Goal: Task Accomplishment & Management: Manage account settings

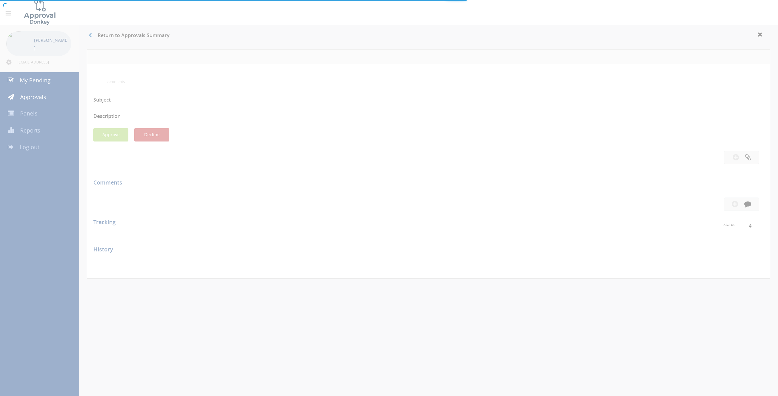
scroll to position [25, 0]
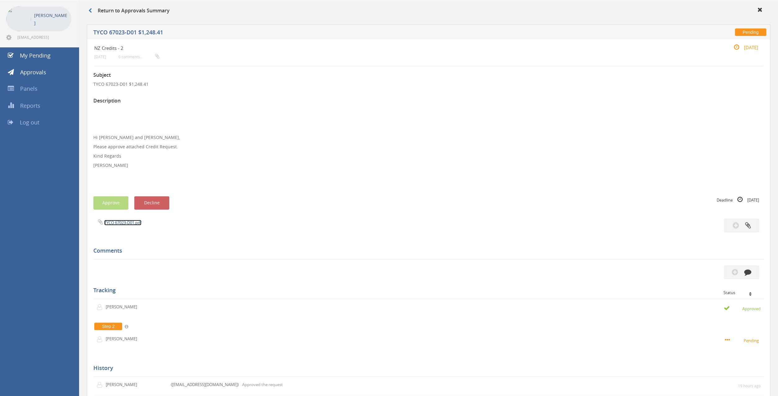
click at [132, 224] on link "TYCO 67023-D01.pdf" at bounding box center [122, 223] width 37 height 6
click at [50, 57] on link "My Pending" at bounding box center [39, 55] width 79 height 17
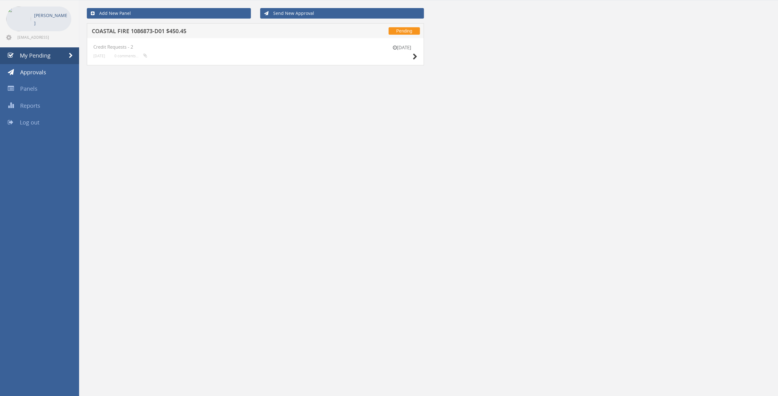
click at [143, 28] on h5 "COASTAL FIRE 1086873-D01 $450.45" at bounding box center [206, 32] width 229 height 8
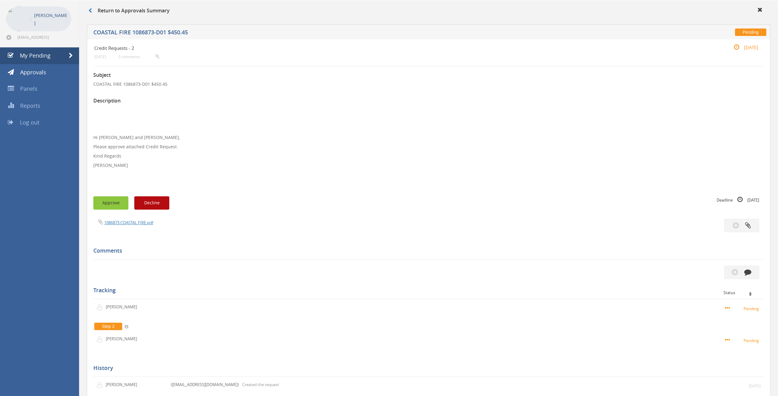
click at [118, 204] on button "Approve" at bounding box center [110, 203] width 35 height 13
